Goal: Task Accomplishment & Management: Use online tool/utility

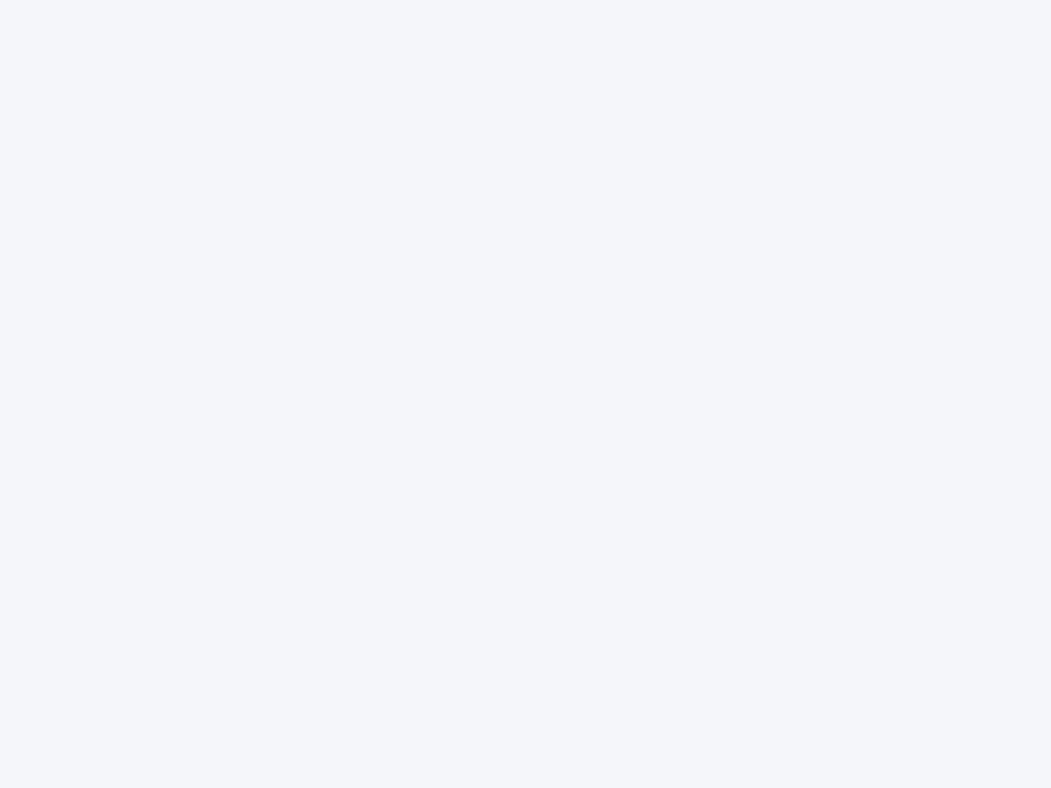
click at [526, 394] on div at bounding box center [525, 394] width 1051 height 788
